Goal: Task Accomplishment & Management: Manage account settings

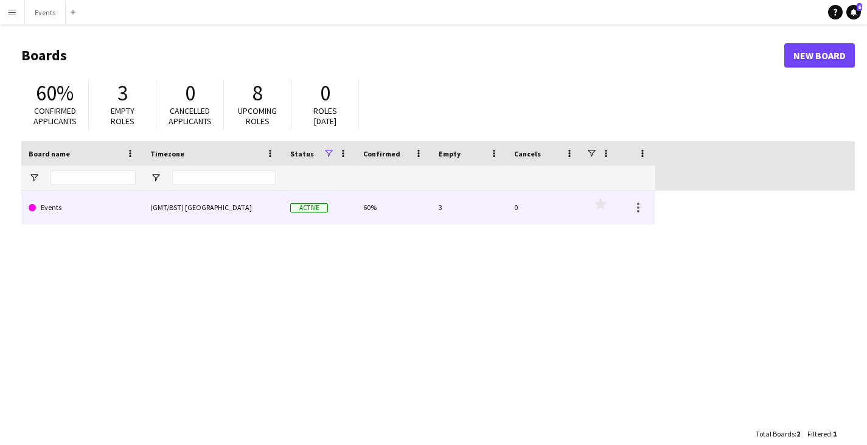
click at [260, 215] on div "(GMT/BST) [GEOGRAPHIC_DATA]" at bounding box center [213, 206] width 140 height 33
click at [222, 207] on div "(GMT/BST) [GEOGRAPHIC_DATA]" at bounding box center [213, 206] width 140 height 33
click at [54, 215] on link "Events" at bounding box center [82, 207] width 107 height 34
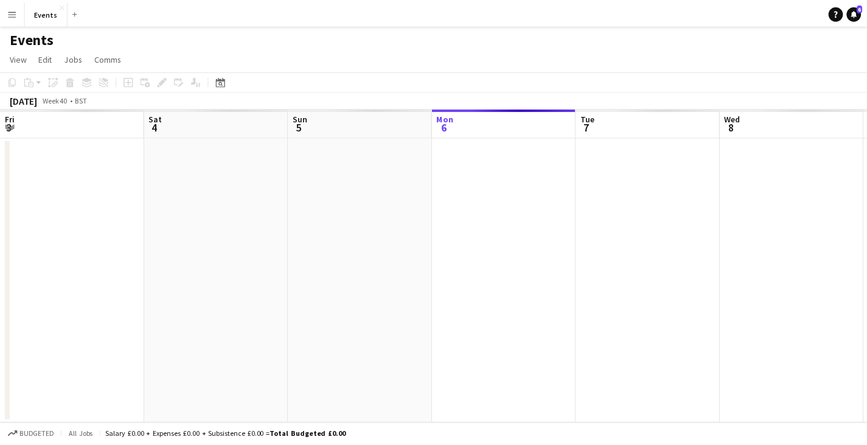
scroll to position [0, 291]
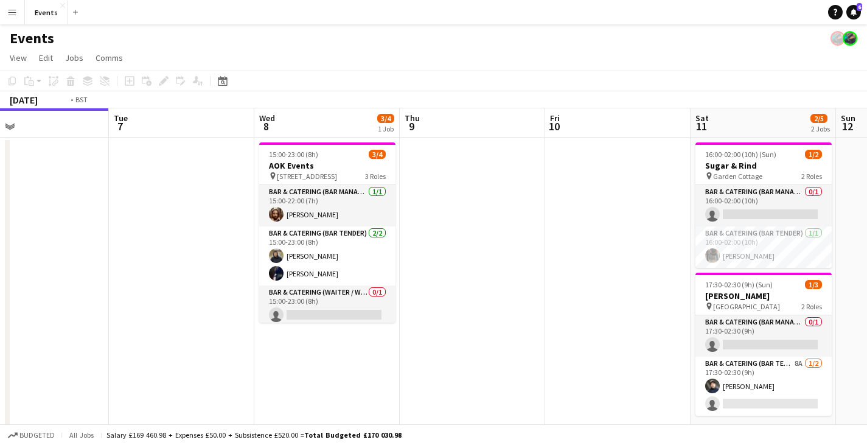
drag, startPoint x: 600, startPoint y: 345, endPoint x: 403, endPoint y: 338, distance: 197.2
click at [403, 338] on app-calendar-viewport "Fri 3 Sat 4 Sun 5 Mon 6 Tue 7 Wed 8 3/4 1 Job Thu 9 Fri 10 Sat 11 2/5 2 Jobs Su…" at bounding box center [433, 302] width 867 height 389
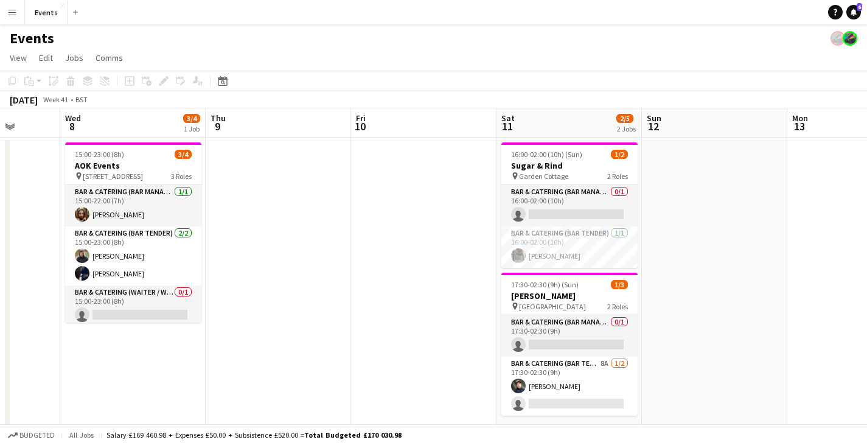
drag, startPoint x: 546, startPoint y: 340, endPoint x: 365, endPoint y: 336, distance: 180.7
click at [365, 336] on app-calendar-viewport "Sun 5 Mon 6 Tue 7 Wed 8 3/4 1 Job Thu 9 Fri 10 Sat 11 2/5 2 Jobs Sun 12 Mon 13 …" at bounding box center [433, 302] width 867 height 389
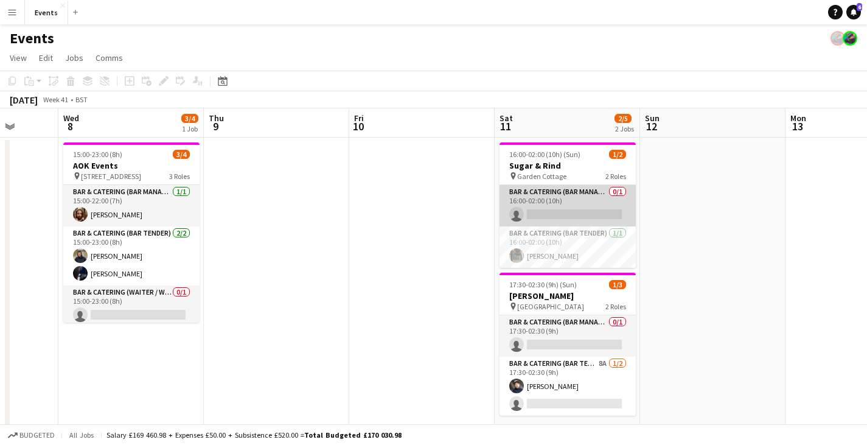
click at [569, 210] on app-card-role "Bar & Catering (Bar Manager) 0/1 16:00-02:00 (10h) single-neutral-actions" at bounding box center [567, 205] width 136 height 41
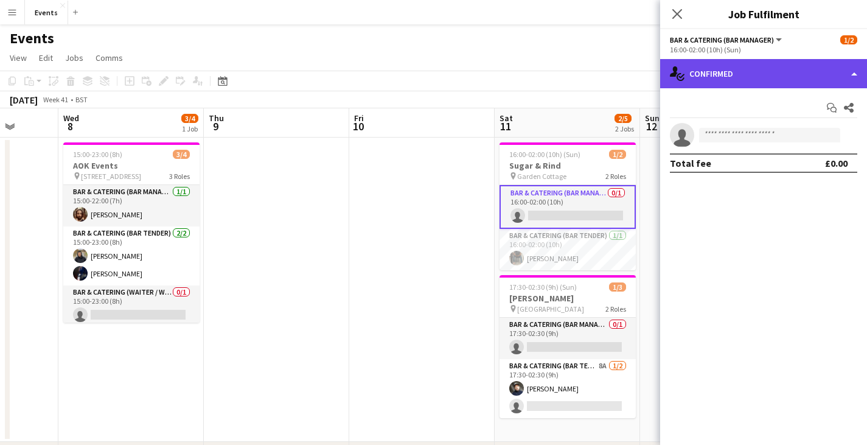
click at [745, 75] on div "single-neutral-actions-check-2 Confirmed" at bounding box center [763, 73] width 207 height 29
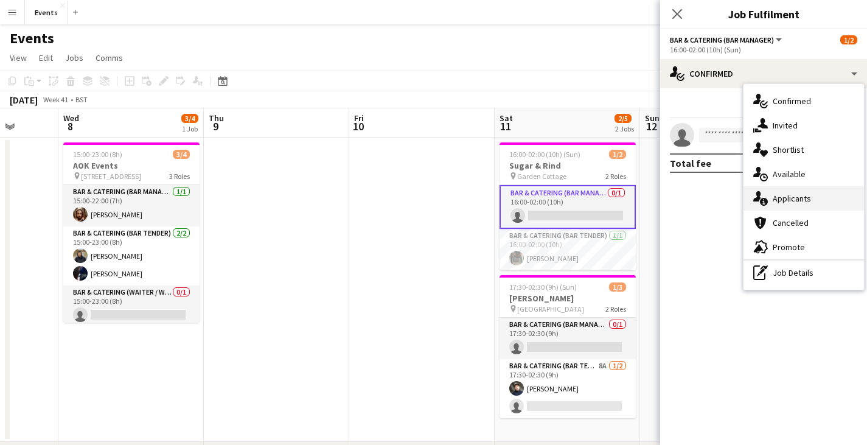
click at [779, 192] on div "single-neutral-actions-information Applicants" at bounding box center [803, 198] width 120 height 24
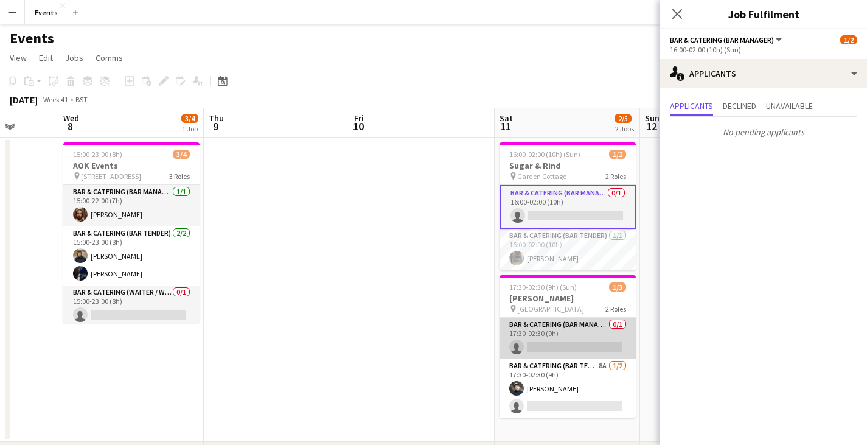
click at [586, 336] on app-card-role "Bar & Catering (Bar Manager) 0/1 17:30-02:30 (9h) single-neutral-actions" at bounding box center [567, 338] width 136 height 41
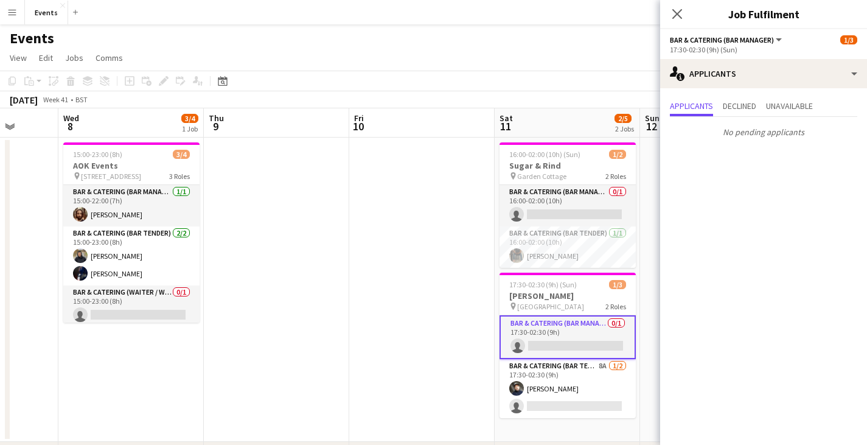
click at [757, 57] on app-options-switcher "Bar & Catering (Bar Manager) All roles Bar & Catering (Bar Manager) [DATE] 17:3…" at bounding box center [763, 44] width 207 height 30
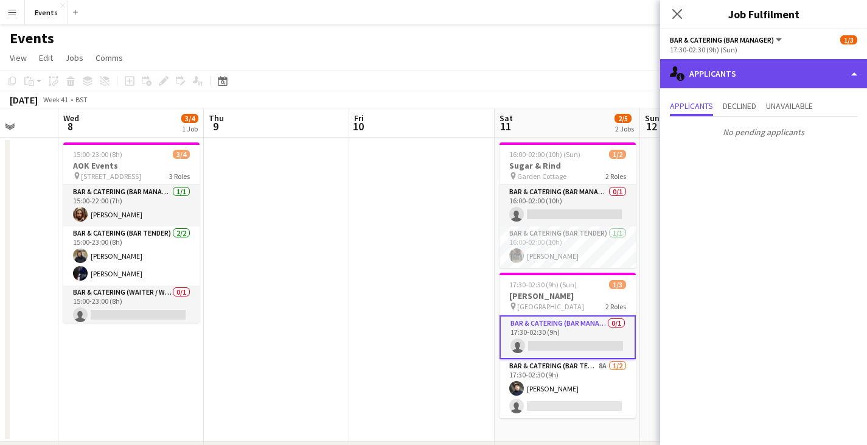
click at [757, 72] on div "single-neutral-actions-information Applicants" at bounding box center [763, 73] width 207 height 29
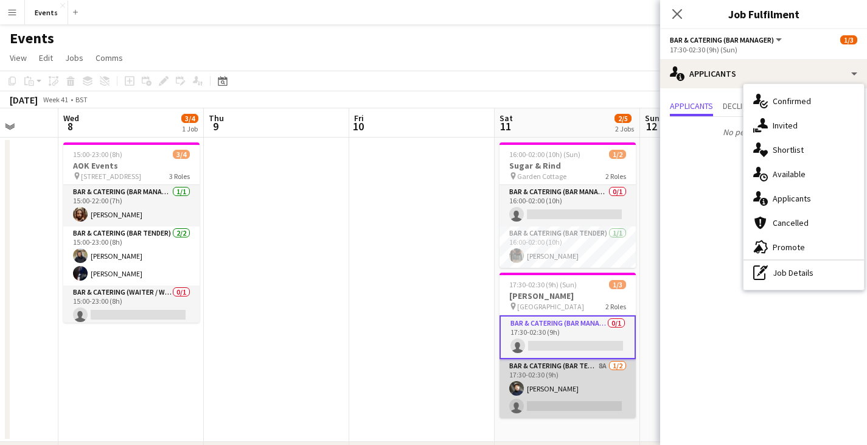
click at [580, 395] on app-card-role "Bar & Catering (Bar Tender) 8A [DATE] 17:30-02:30 (9h) [PERSON_NAME] single-neu…" at bounding box center [567, 388] width 136 height 59
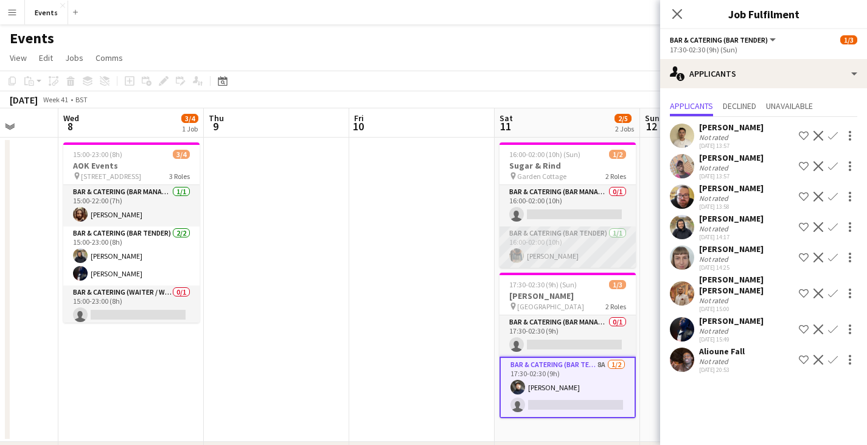
click at [577, 251] on app-card-role "Bar & Catering (Bar Tender) [DATE] 16:00-02:00 (10h) [PERSON_NAME]" at bounding box center [567, 246] width 136 height 41
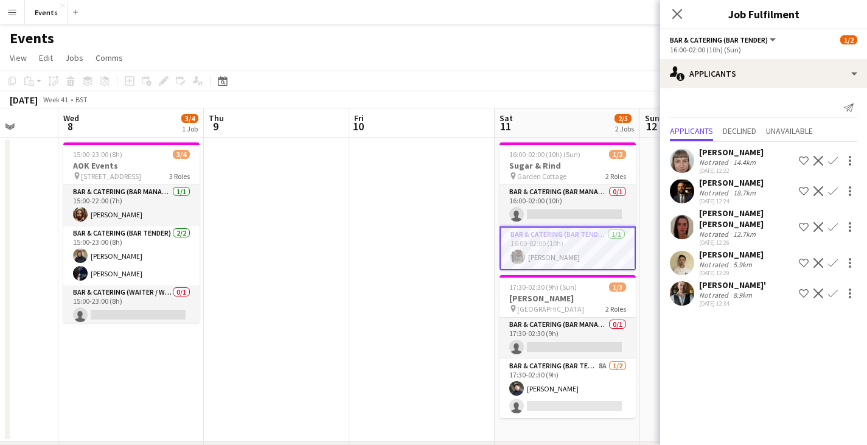
click at [745, 321] on mat-expansion-panel "users2 Applicants Send notification Applicants Declined Unavailable [PERSON_NAM…" at bounding box center [763, 266] width 207 height 356
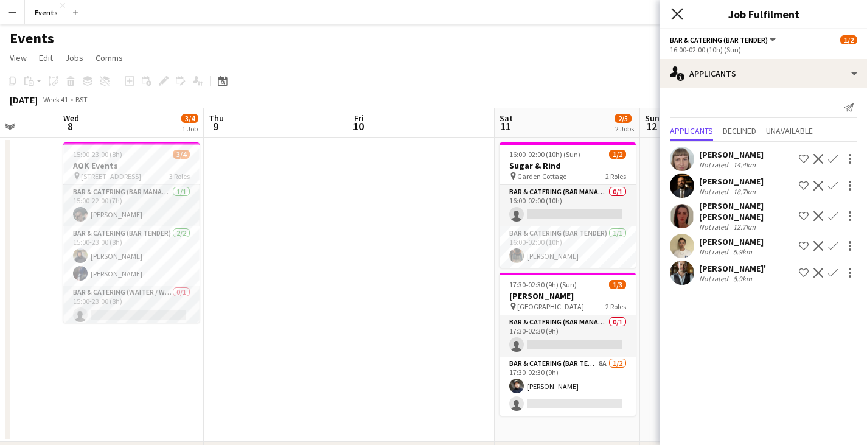
click at [676, 10] on icon "Close pop-in" at bounding box center [677, 14] width 12 height 12
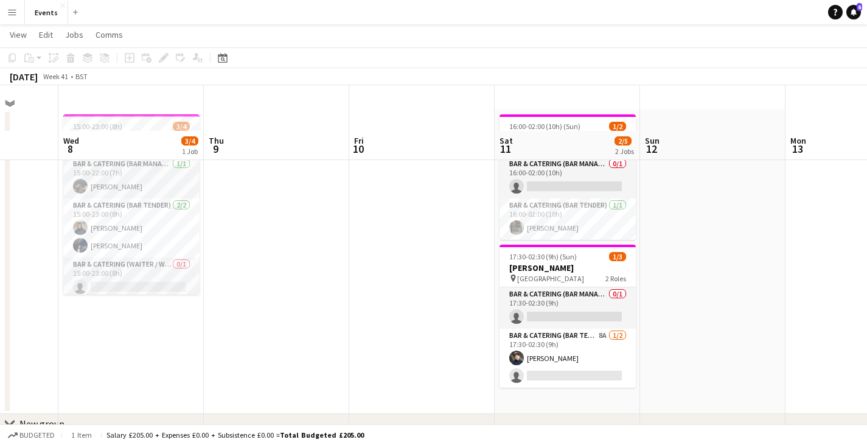
scroll to position [0, 0]
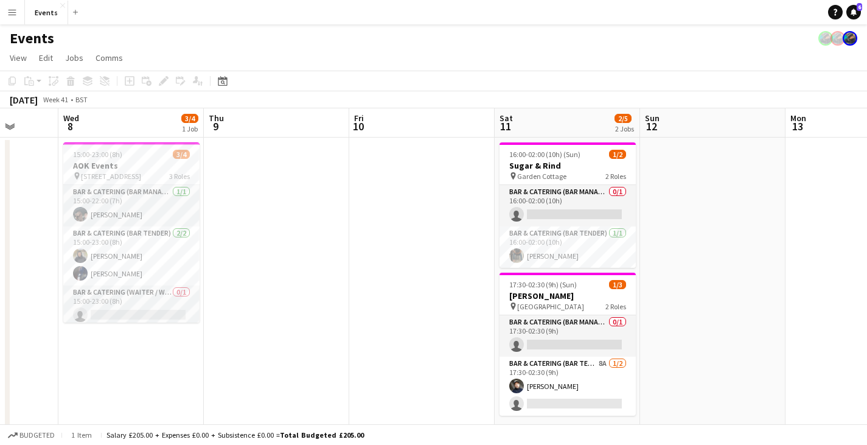
click at [364, 76] on app-toolbar "Copy Paste Paste Ctrl+V Paste with crew Ctrl+Shift+V Paste linked Job [GEOGRAPH…" at bounding box center [433, 81] width 867 height 21
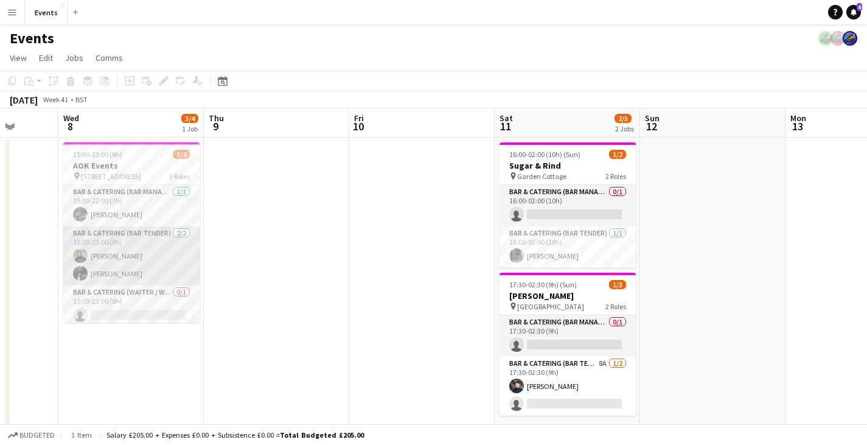
click at [81, 252] on app-user-avatar at bounding box center [80, 255] width 15 height 15
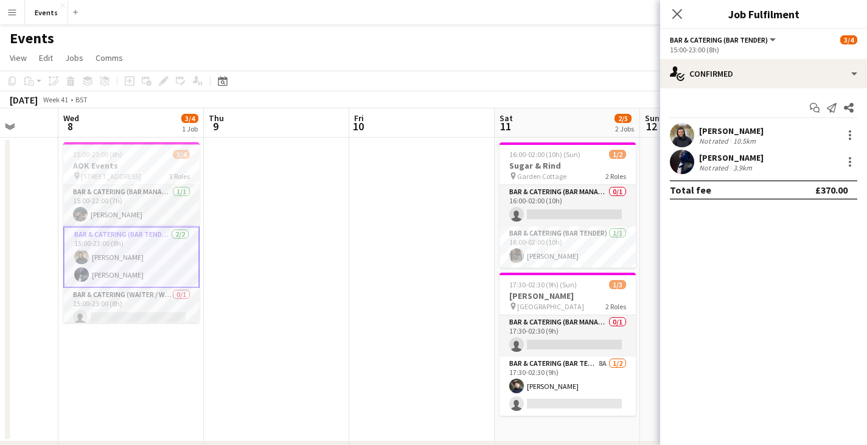
click at [687, 131] on app-user-avatar at bounding box center [682, 135] width 24 height 24
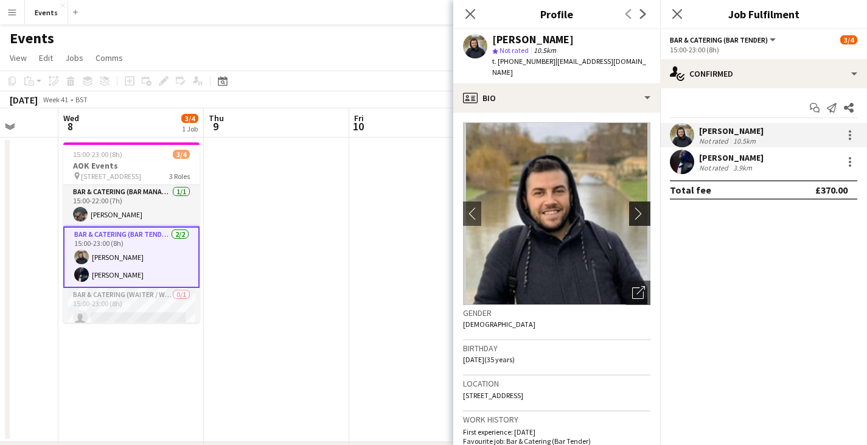
click at [633, 207] on app-icon "chevron-right" at bounding box center [641, 213] width 19 height 13
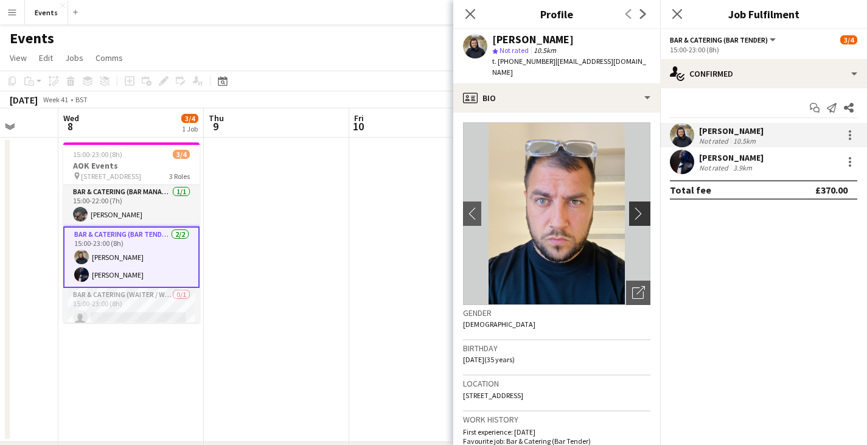
click at [633, 207] on app-icon "chevron-right" at bounding box center [641, 213] width 19 height 13
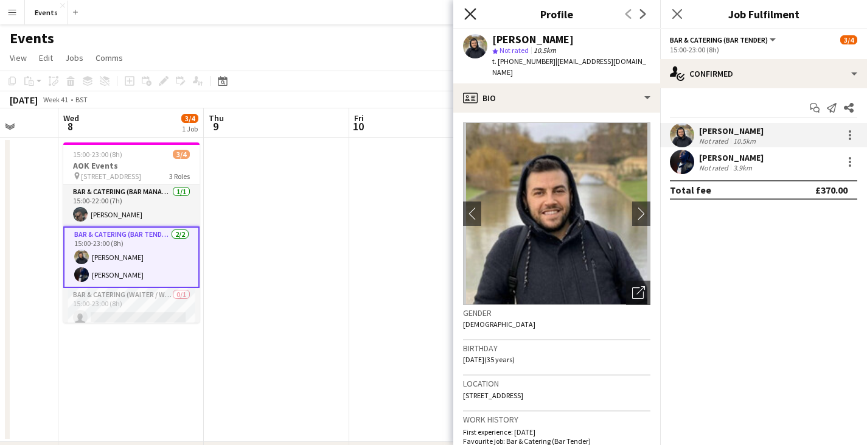
click at [468, 12] on icon at bounding box center [470, 14] width 12 height 12
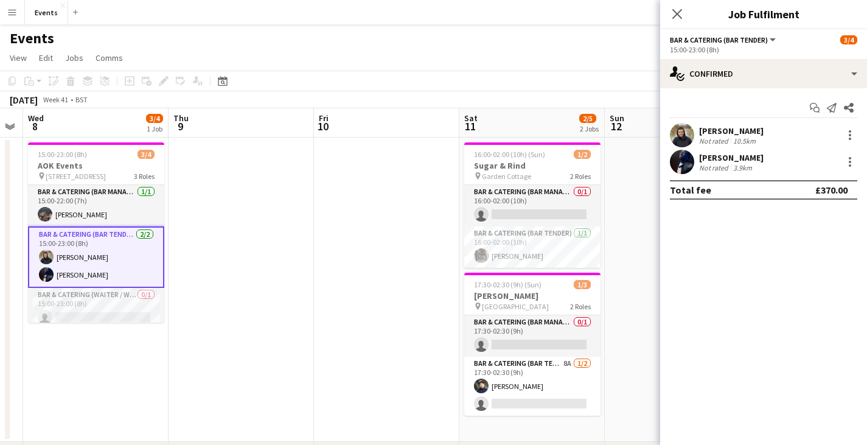
scroll to position [0, 266]
drag, startPoint x: 458, startPoint y: 261, endPoint x: 425, endPoint y: 233, distance: 43.6
click at [425, 233] on app-calendar-viewport "Mon 6 Tue 7 Wed 8 3/4 1 Job Thu 9 Fri 10 Sat 11 2/5 2 Jobs Sun 12 Mon 13 Tue 14…" at bounding box center [433, 302] width 867 height 389
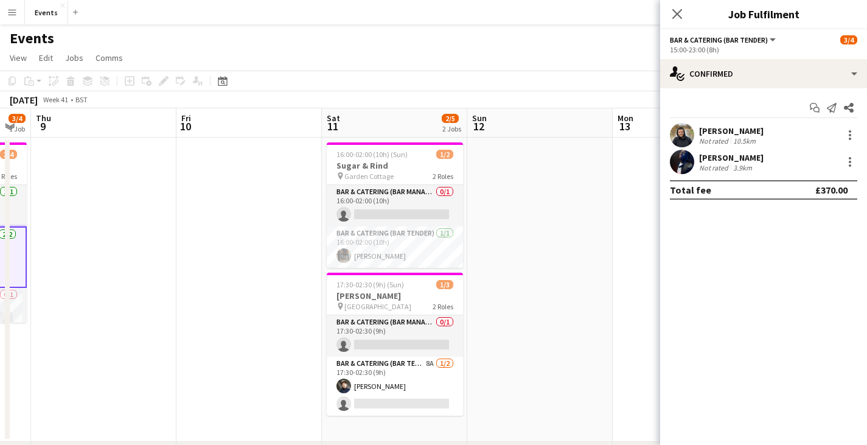
drag, startPoint x: 624, startPoint y: 266, endPoint x: 477, endPoint y: 214, distance: 156.2
click at [477, 214] on app-calendar-viewport "Mon 6 Tue 7 Wed 8 3/4 1 Job Thu 9 Fri 10 Sat 11 2/5 2 Jobs Sun 12 Mon 13 Tue 14…" at bounding box center [433, 302] width 867 height 389
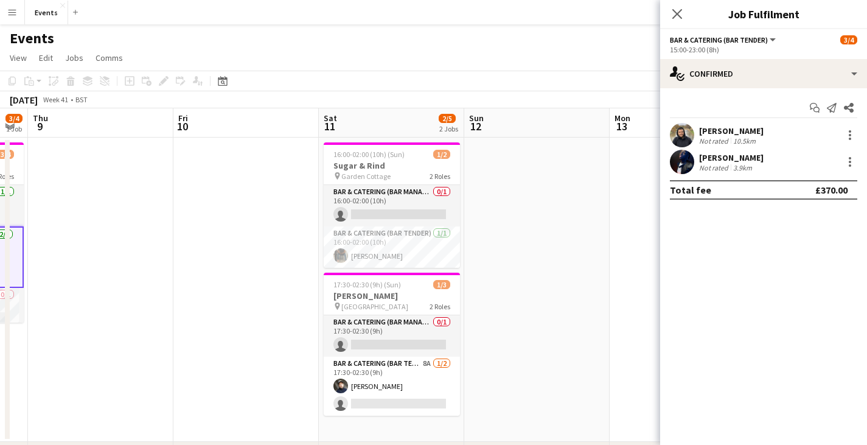
drag, startPoint x: 190, startPoint y: 309, endPoint x: 195, endPoint y: 316, distance: 8.3
click at [195, 316] on app-calendar-viewport "Mon 6 Tue 7 Wed 8 3/4 1 Job Thu 9 Fri 10 Sat 11 2/5 2 Jobs Sun 12 Mon 13 Tue 14…" at bounding box center [433, 302] width 867 height 389
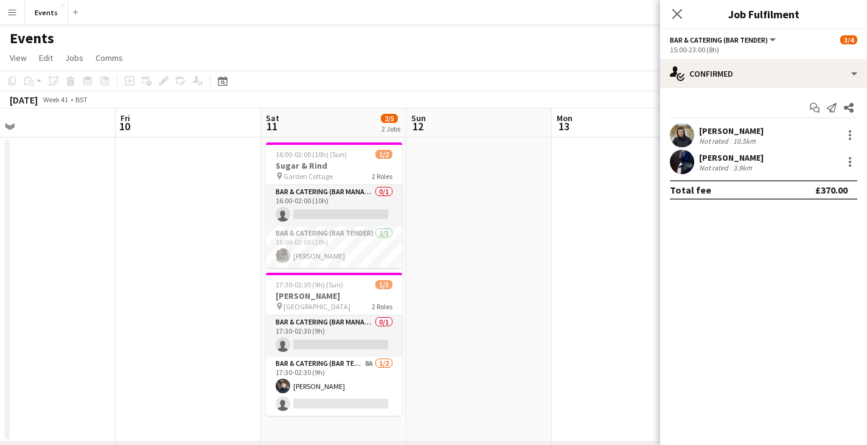
scroll to position [0, 471]
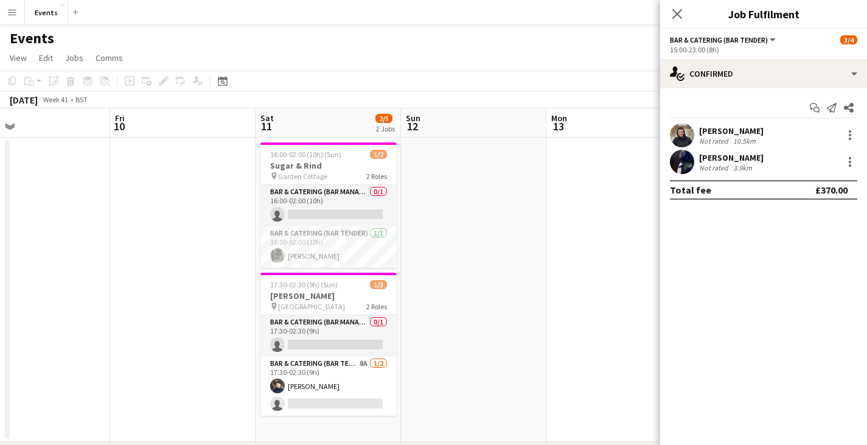
drag, startPoint x: 518, startPoint y: 324, endPoint x: 454, endPoint y: 298, distance: 68.5
click at [454, 298] on app-calendar-viewport "Mon 6 Tue 7 Wed 8 3/4 1 Job Thu 9 Fri 10 Sat 11 2/5 2 Jobs Sun 12 Mon 13 Tue 14…" at bounding box center [433, 302] width 867 height 389
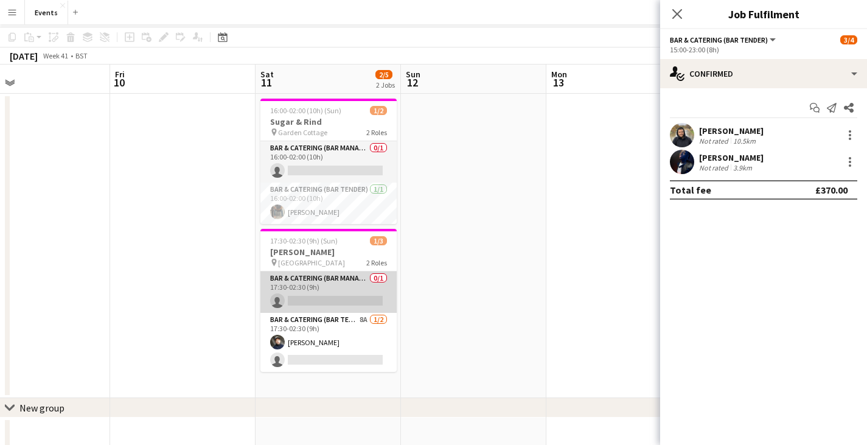
scroll to position [0, 0]
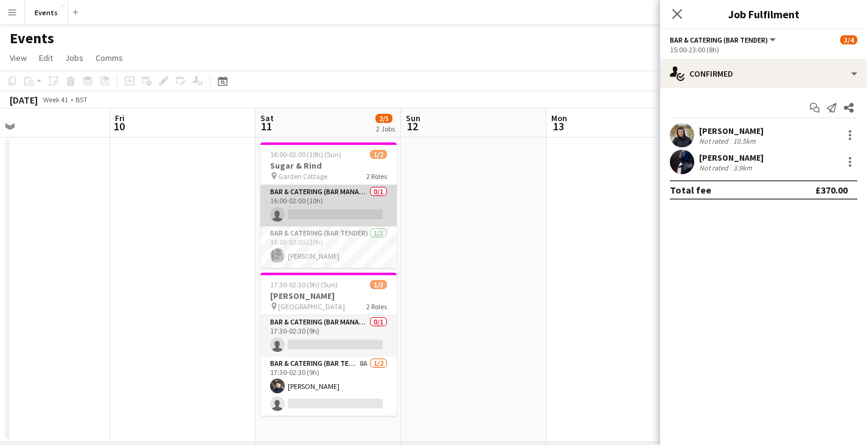
click at [347, 203] on app-card-role "Bar & Catering (Bar Manager) 0/1 16:00-02:00 (10h) single-neutral-actions" at bounding box center [328, 205] width 136 height 41
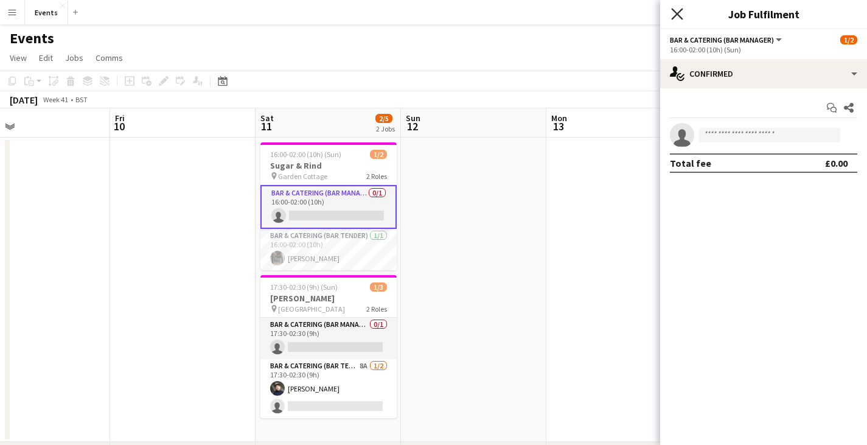
click at [676, 16] on icon "Close pop-in" at bounding box center [677, 14] width 12 height 12
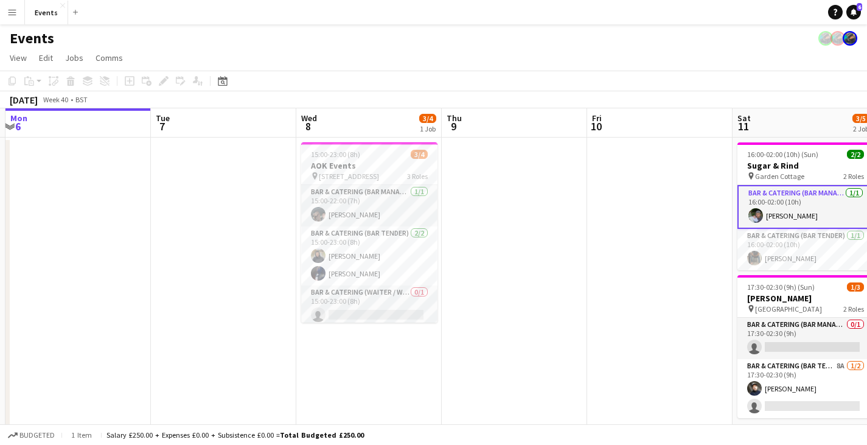
scroll to position [0, 433]
click at [852, 37] on app-user-avatar at bounding box center [849, 38] width 15 height 15
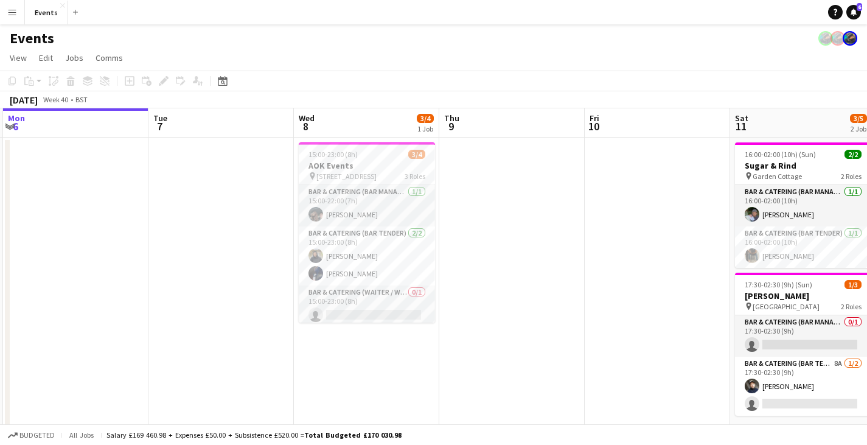
click at [652, 91] on div "[DATE] Week 40 • BST" at bounding box center [433, 99] width 867 height 17
drag, startPoint x: 528, startPoint y: 82, endPoint x: 421, endPoint y: 85, distance: 107.1
click at [421, 85] on app-toolbar "Copy Paste Paste Ctrl+V Paste with crew Ctrl+Shift+V Paste linked Job [GEOGRAPH…" at bounding box center [433, 81] width 867 height 21
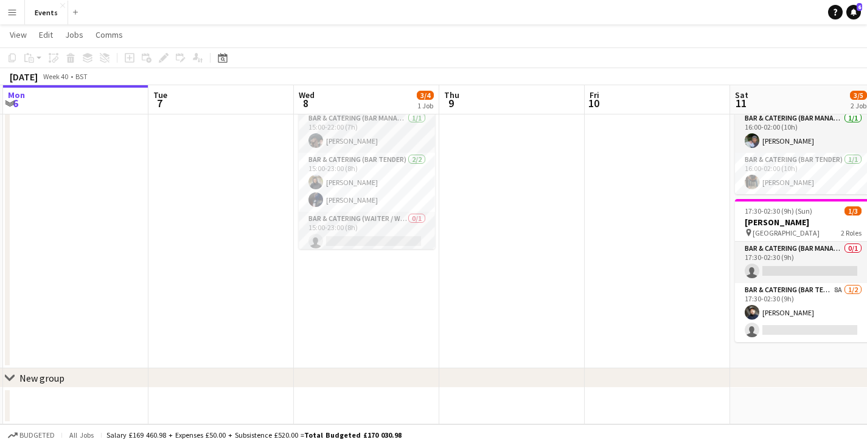
scroll to position [0, 0]
